Goal: Navigation & Orientation: Find specific page/section

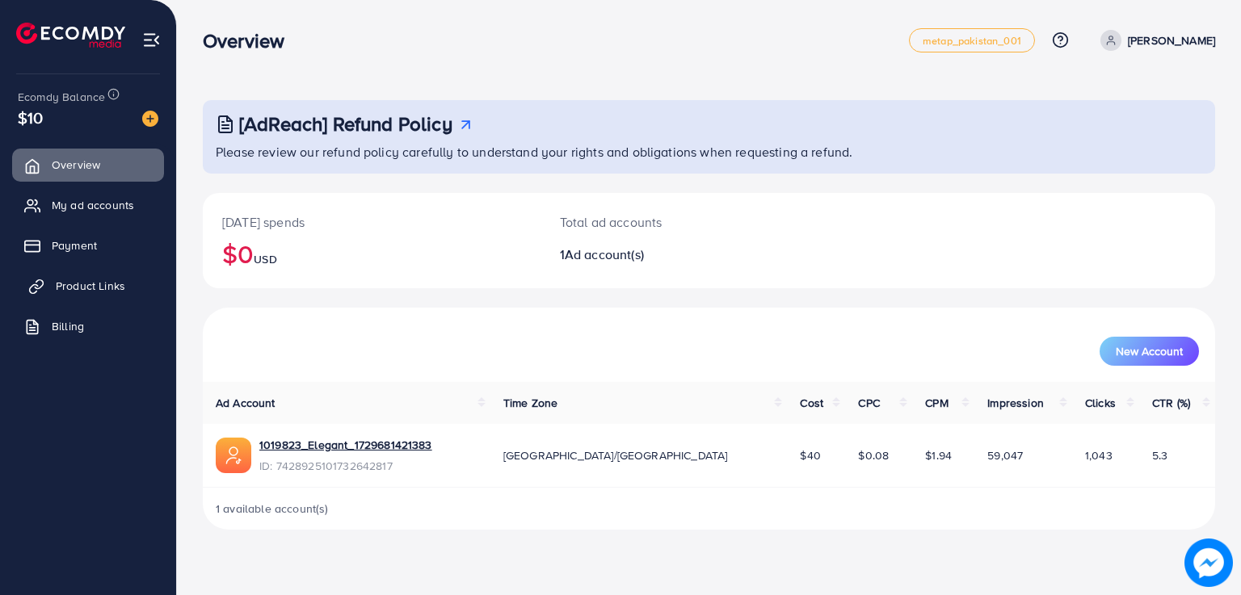
click at [88, 289] on span "Product Links" at bounding box center [90, 286] width 69 height 16
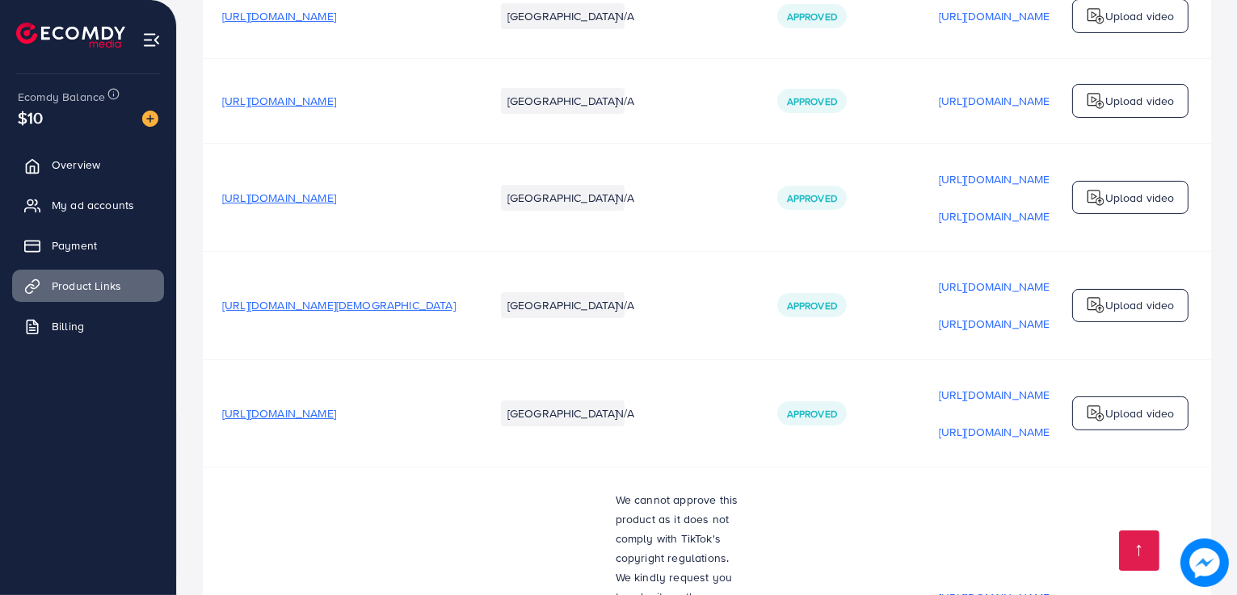
scroll to position [714, 0]
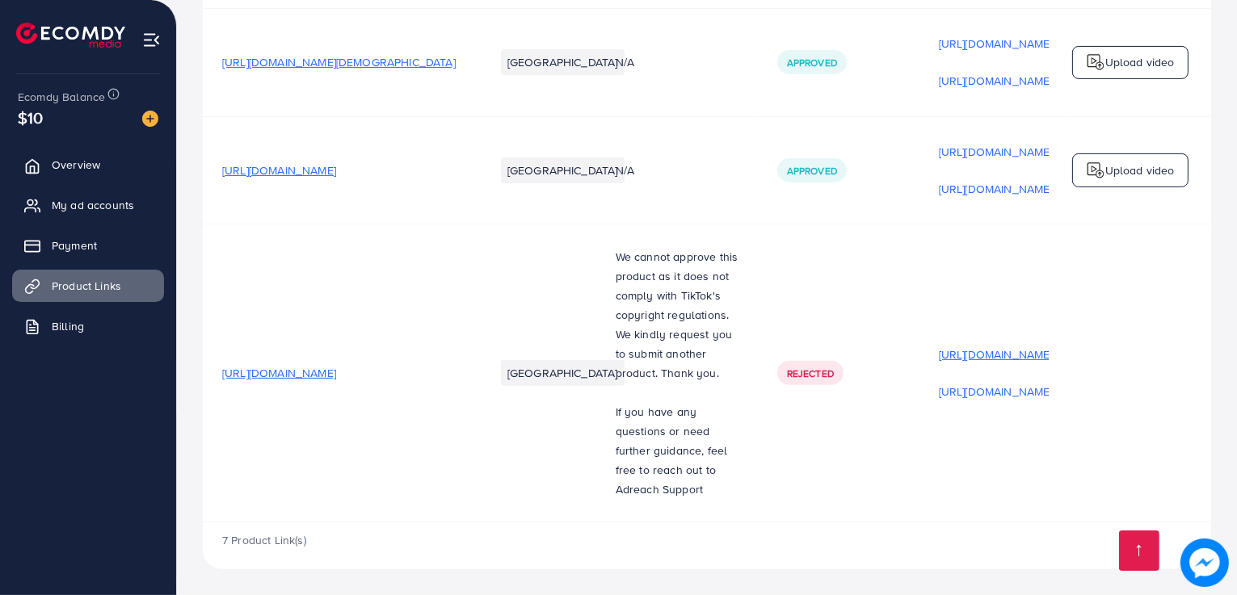
click at [986, 353] on p "[URL][DOMAIN_NAME]" at bounding box center [996, 354] width 114 height 19
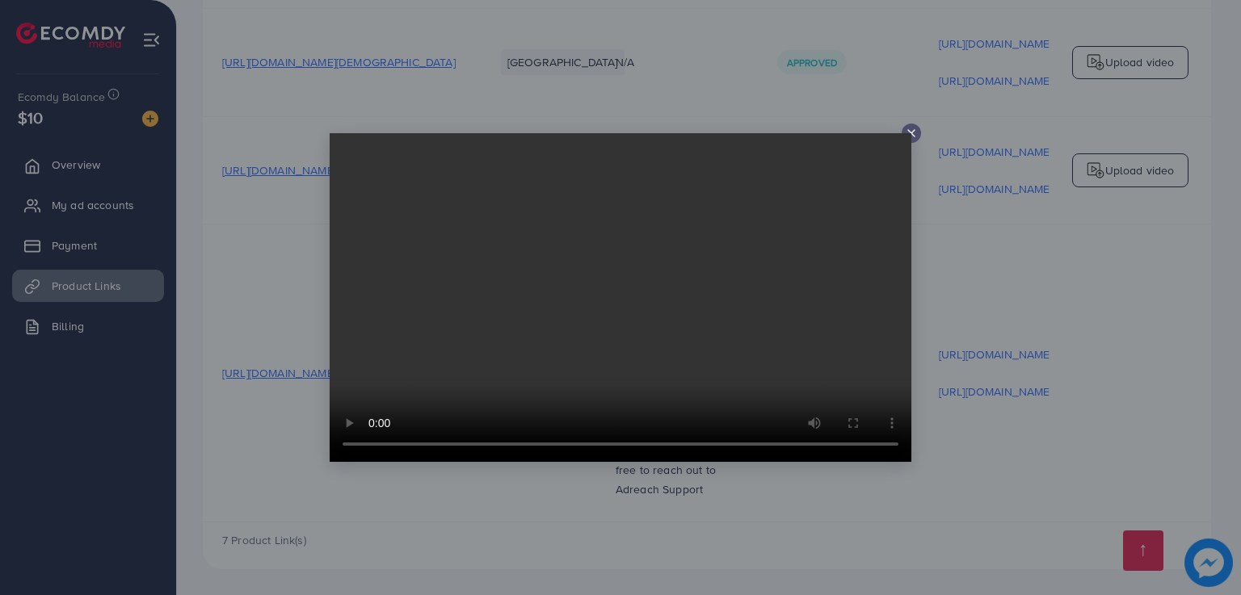
click at [911, 132] on line at bounding box center [911, 133] width 6 height 6
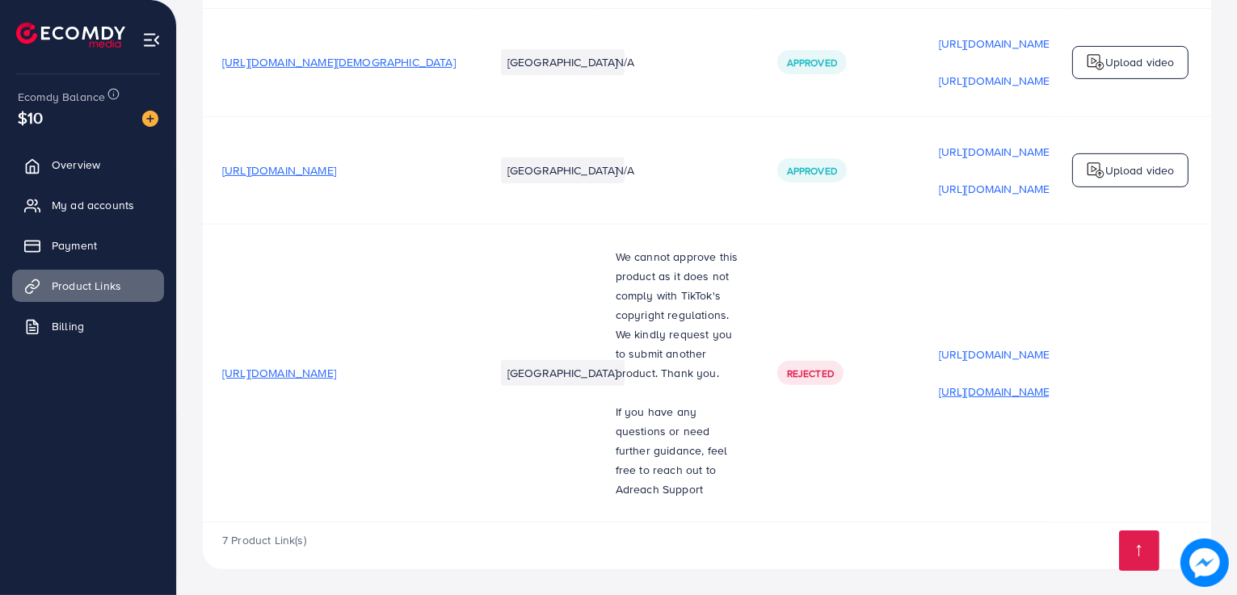
click at [1008, 387] on p "[URL][DOMAIN_NAME]" at bounding box center [996, 391] width 114 height 19
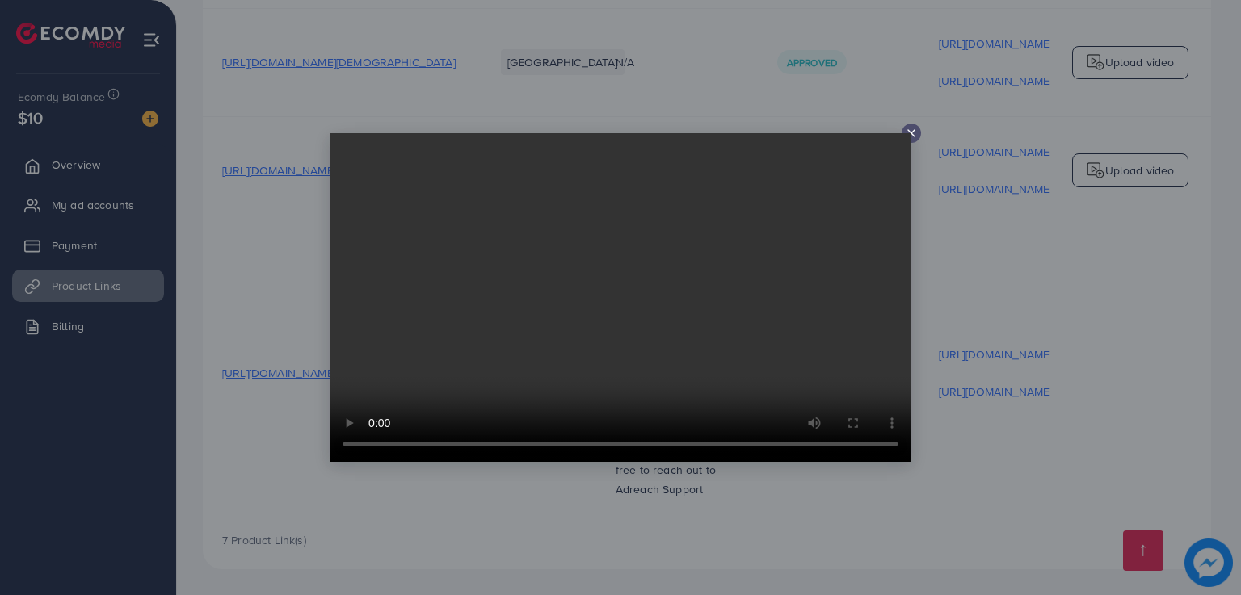
click at [912, 133] on line at bounding box center [911, 133] width 6 height 6
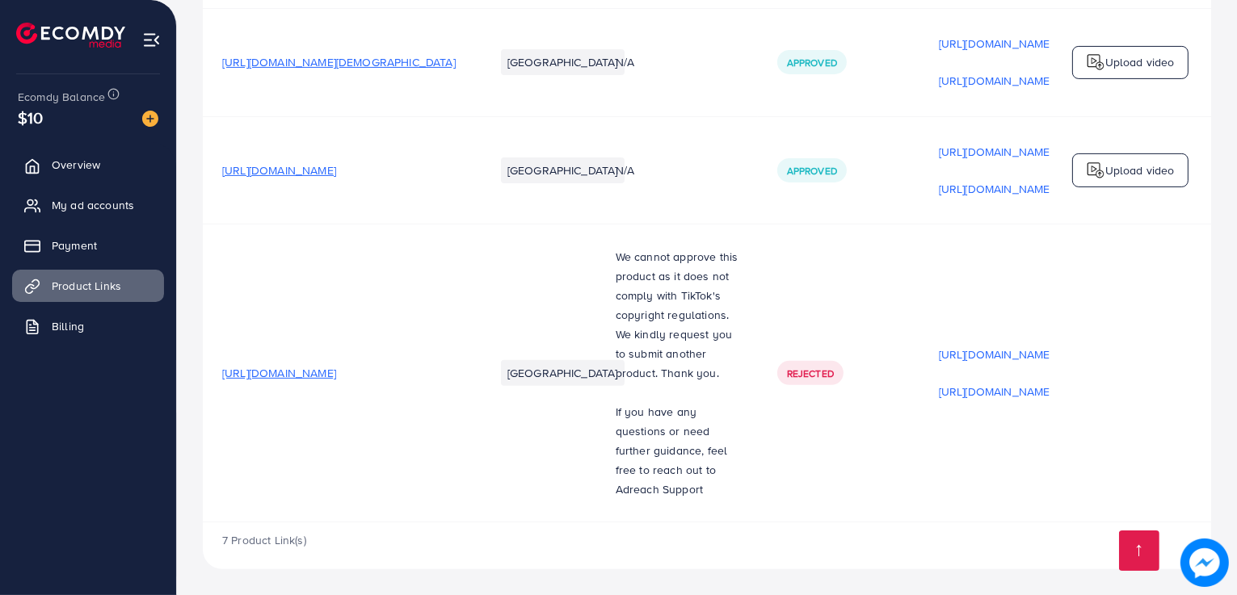
click at [336, 372] on span "[URL][DOMAIN_NAME]" at bounding box center [279, 373] width 114 height 16
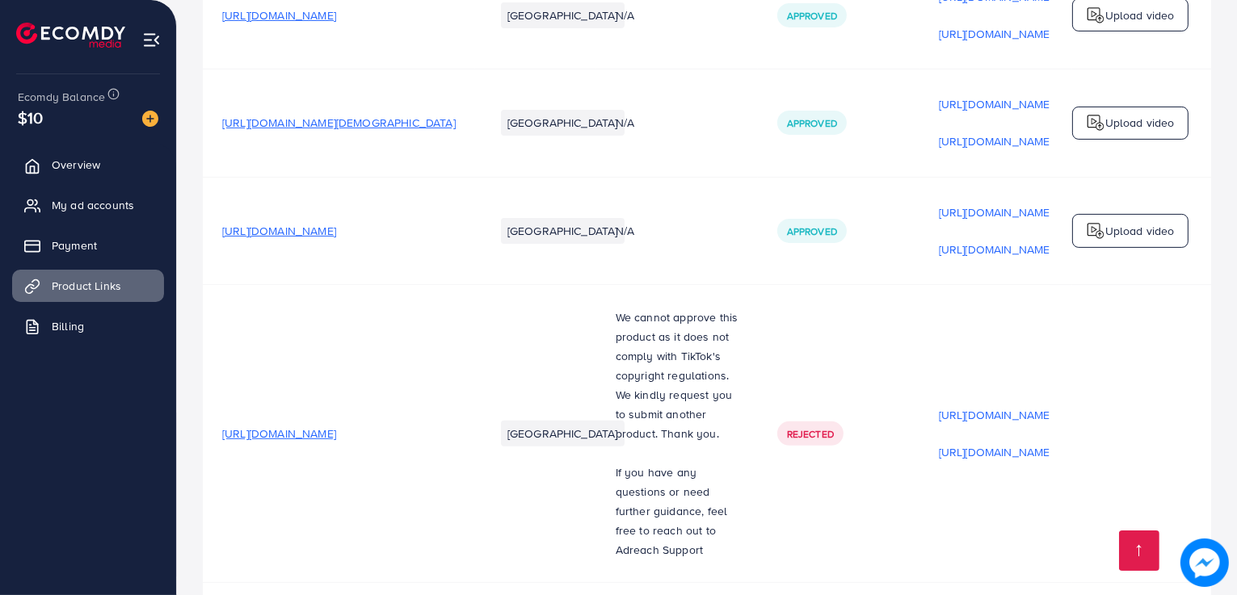
scroll to position [638, 0]
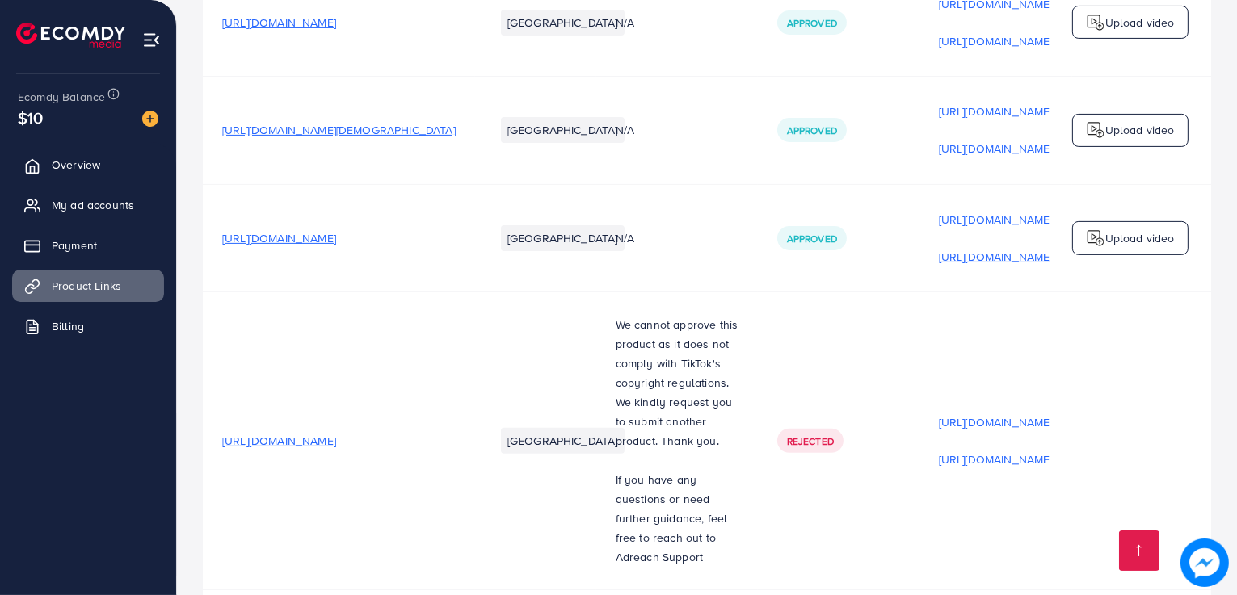
click at [945, 263] on p "[URL][DOMAIN_NAME]" at bounding box center [996, 256] width 114 height 19
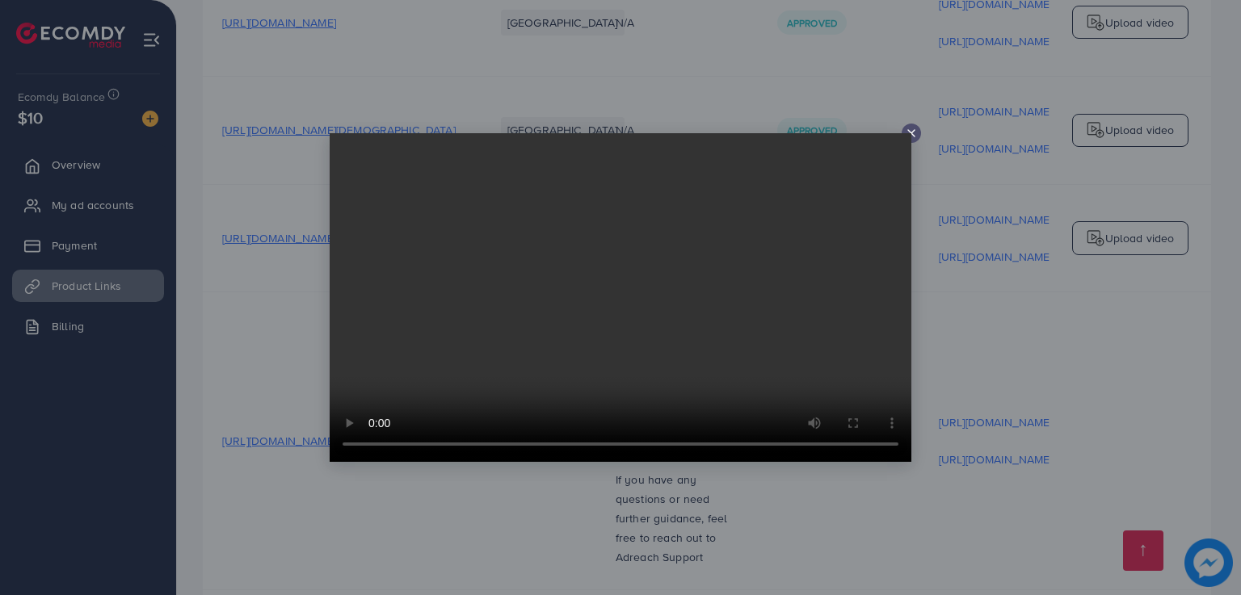
click at [910, 133] on video at bounding box center [621, 297] width 582 height 329
click at [910, 138] on video at bounding box center [621, 297] width 582 height 329
click at [913, 134] on icon at bounding box center [911, 133] width 13 height 13
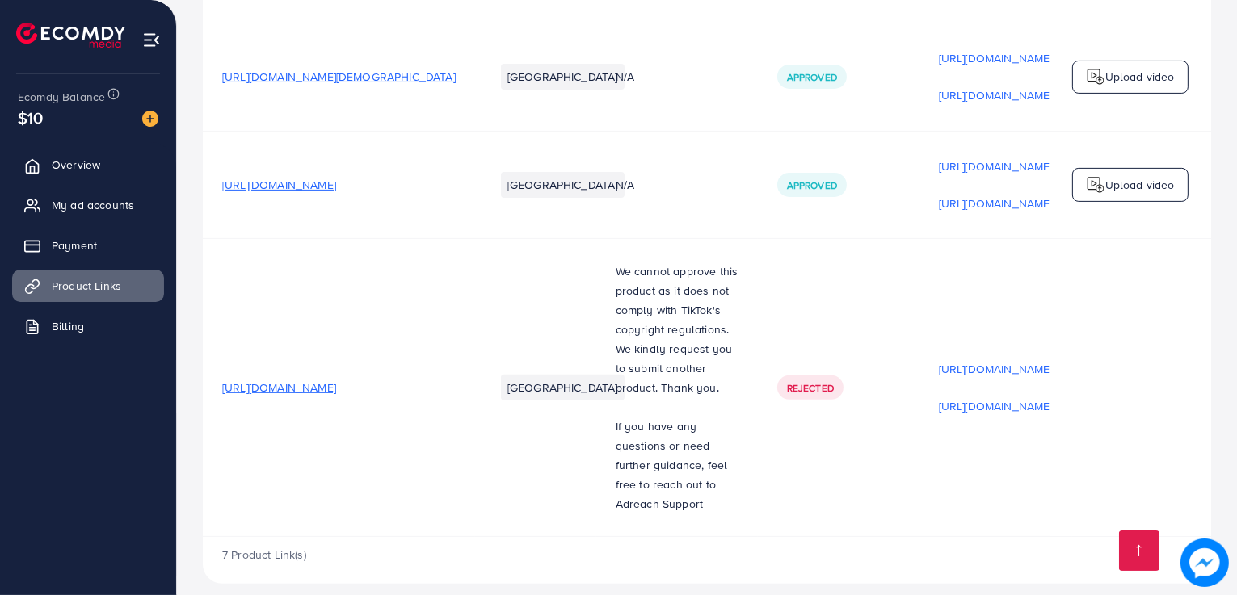
scroll to position [714, 0]
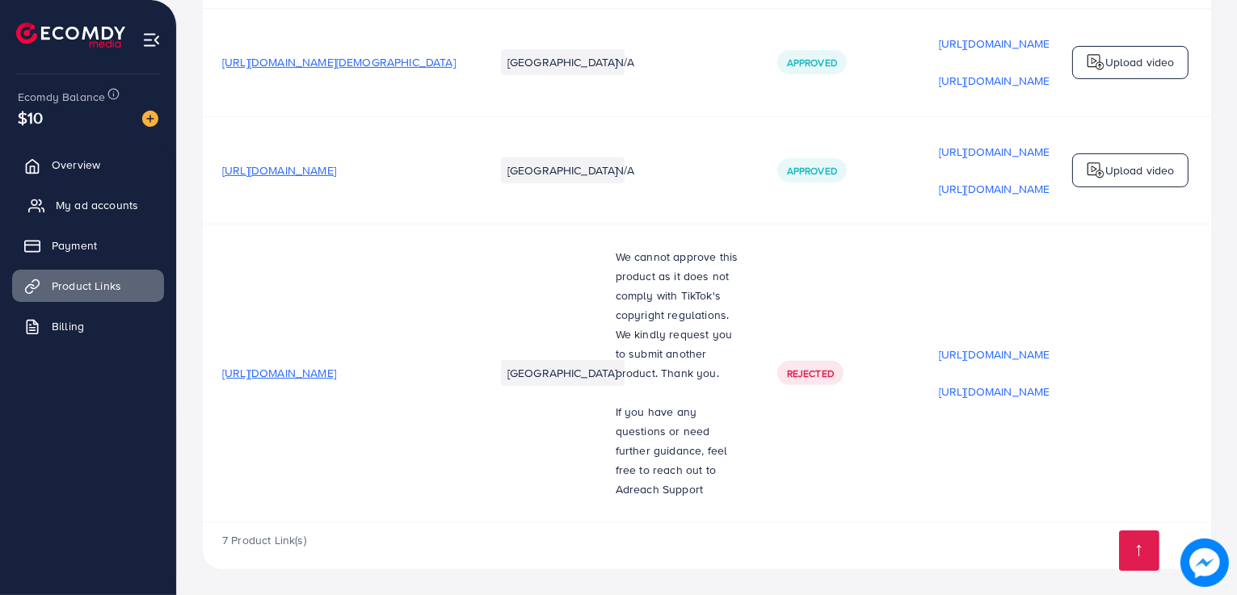
click at [97, 212] on span "My ad accounts" at bounding box center [97, 205] width 82 height 16
